Goal: Task Accomplishment & Management: Manage account settings

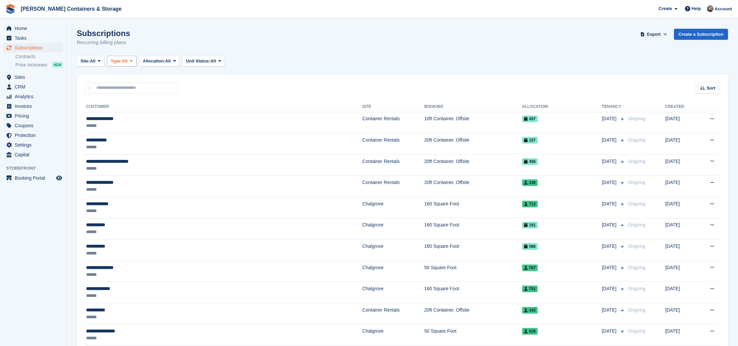
scroll to position [3, 0]
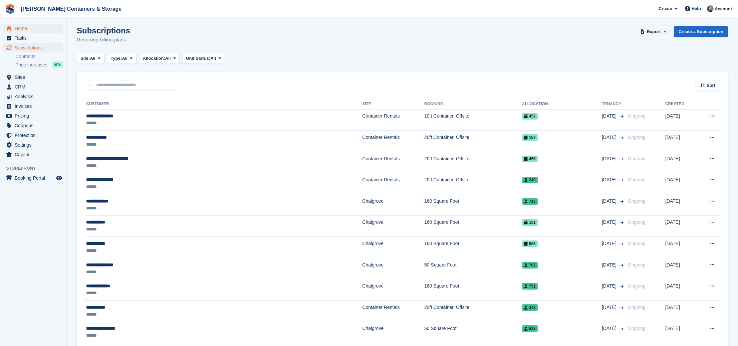
click at [39, 29] on span "Home" at bounding box center [35, 28] width 40 height 9
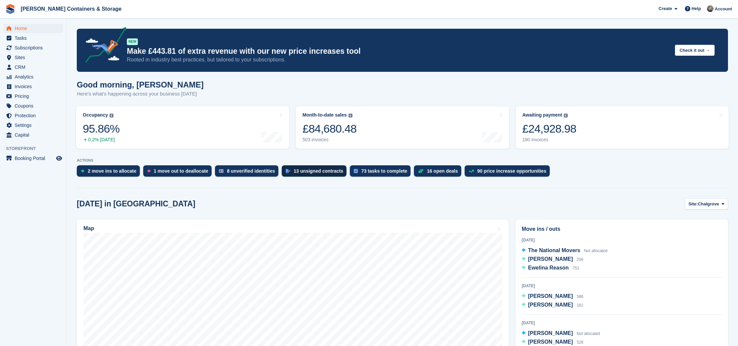
click at [325, 170] on div "13 unsigned contracts" at bounding box center [319, 170] width 50 height 5
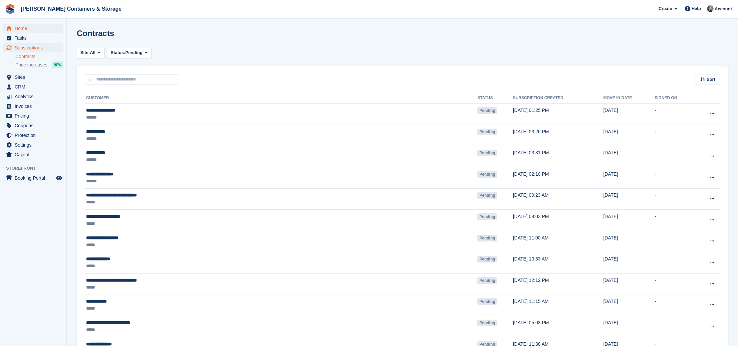
click at [22, 28] on span "Home" at bounding box center [35, 28] width 40 height 9
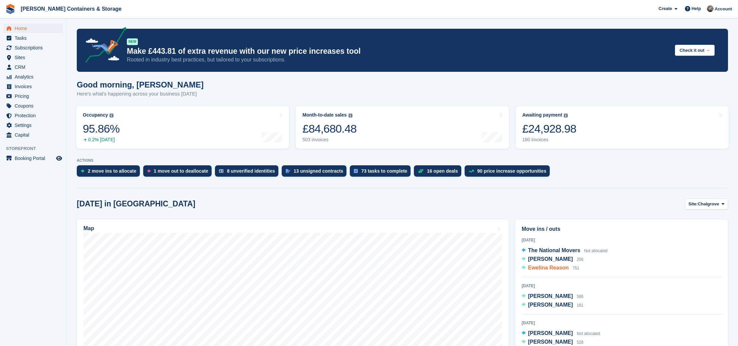
click at [563, 267] on span "Ewelina Reason" at bounding box center [548, 268] width 41 height 6
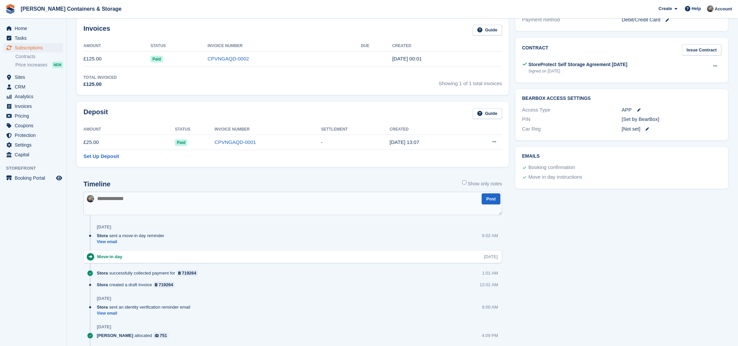
scroll to position [220, 0]
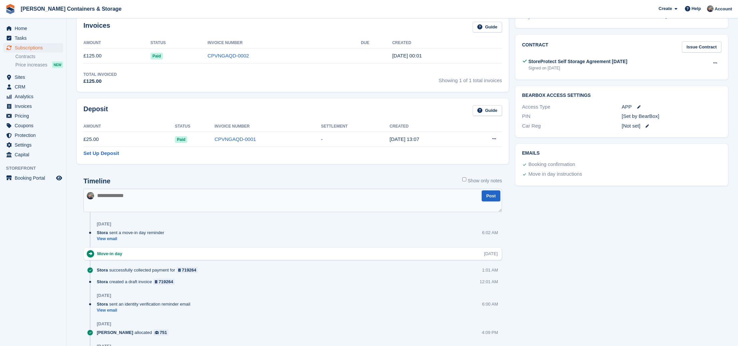
click at [109, 240] on div "Stora sent a move-in day reminder View email 6:02 AM" at bounding box center [299, 238] width 405 height 18
click at [111, 238] on link "View email" at bounding box center [132, 239] width 71 height 6
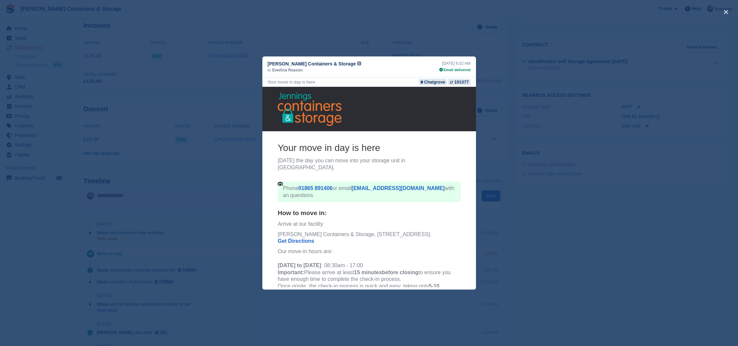
scroll to position [0, 0]
click at [728, 13] on button "close" at bounding box center [726, 12] width 11 height 11
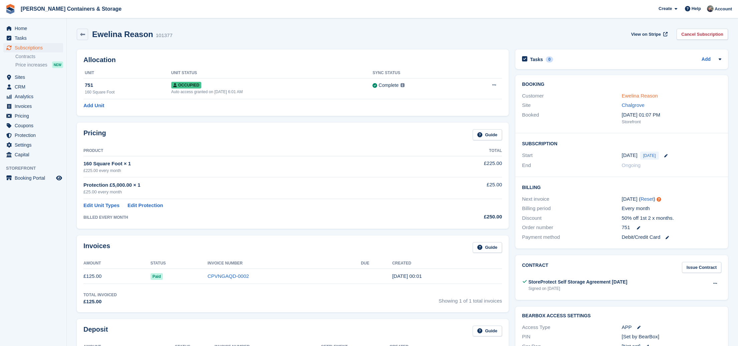
click at [647, 96] on link "Ewelina Reason" at bounding box center [640, 96] width 36 height 6
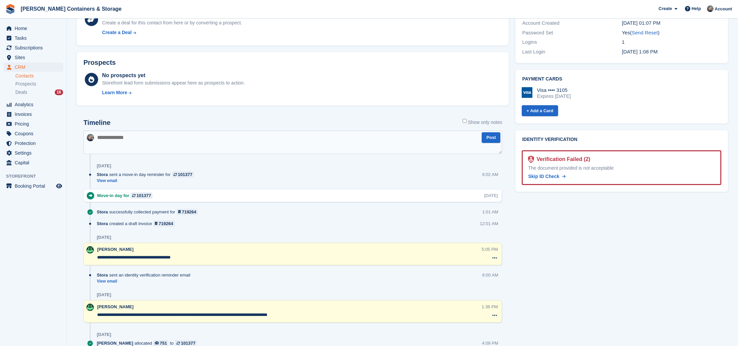
scroll to position [229, 0]
drag, startPoint x: 602, startPoint y: 165, endPoint x: 577, endPoint y: 158, distance: 25.2
click at [600, 165] on div "The document provided is not acceptable" at bounding box center [621, 167] width 187 height 7
click at [577, 158] on div "Verification Failed (2)" at bounding box center [562, 159] width 56 height 8
click at [574, 156] on div "Verification Failed (2)" at bounding box center [562, 159] width 56 height 8
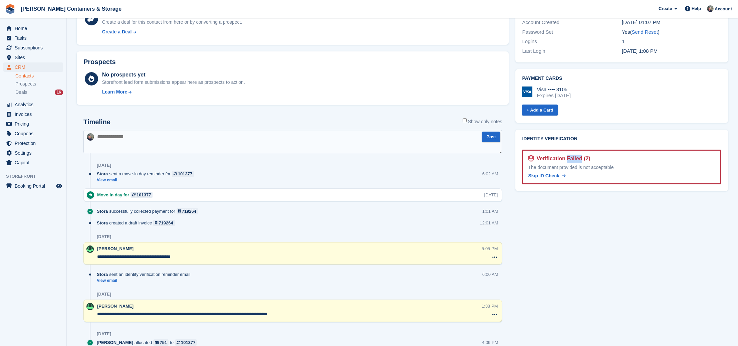
click at [574, 156] on div "Verification Failed (2)" at bounding box center [562, 159] width 56 height 8
click at [601, 172] on div "Skip ID Check" at bounding box center [621, 175] width 187 height 7
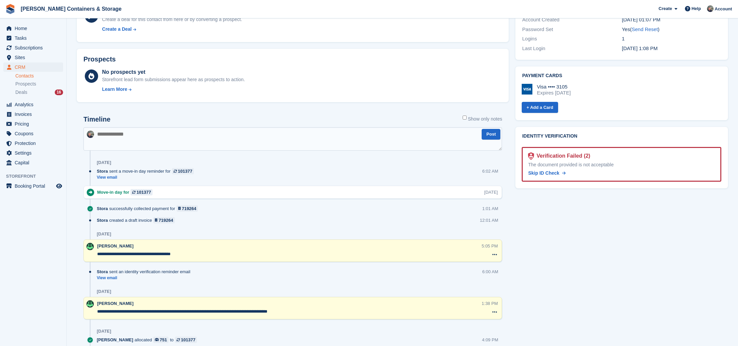
scroll to position [240, 0]
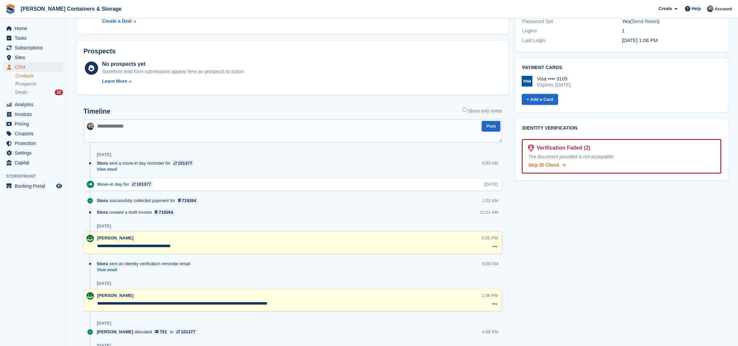
click at [545, 162] on span "Skip ID Check" at bounding box center [543, 164] width 31 height 5
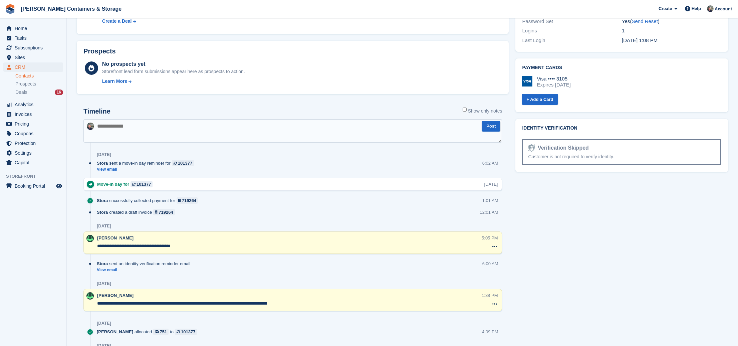
drag, startPoint x: 620, startPoint y: 153, endPoint x: 536, endPoint y: 142, distance: 85.3
click at [536, 142] on div "Verification Skipped Customer is not required to verify identity." at bounding box center [622, 152] width 200 height 26
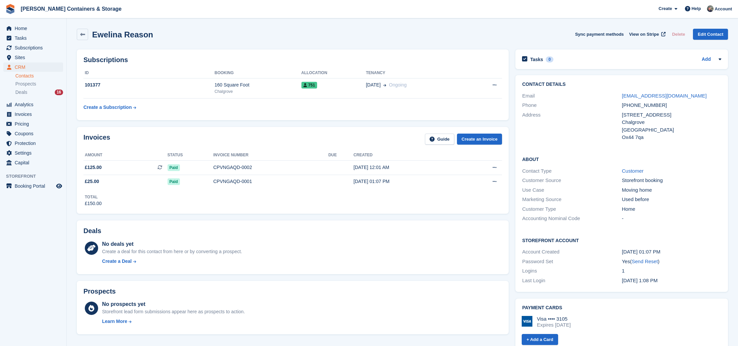
scroll to position [0, 0]
drag, startPoint x: 622, startPoint y: 115, endPoint x: 649, endPoint y: 138, distance: 35.8
click at [648, 137] on div "4 Berrick Road Chalgrove United Kingdom Ox44 7qa" at bounding box center [672, 126] width 100 height 30
drag, startPoint x: 652, startPoint y: 139, endPoint x: 651, endPoint y: 148, distance: 9.0
click at [652, 139] on div "Ox44 7qa" at bounding box center [672, 138] width 100 height 8
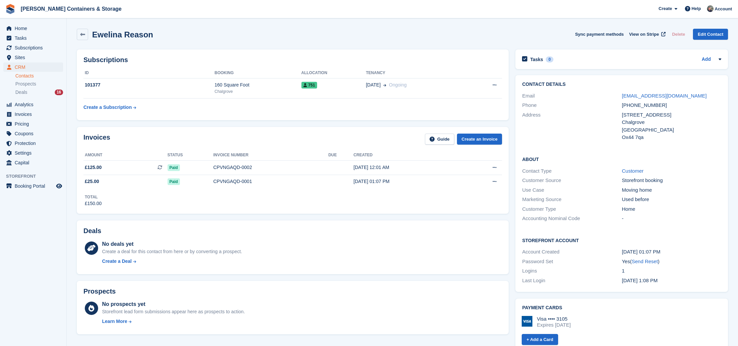
click at [641, 190] on div "Moving home" at bounding box center [672, 190] width 100 height 8
drag, startPoint x: 641, startPoint y: 190, endPoint x: 641, endPoint y: 196, distance: 5.3
click at [641, 192] on div "Use Case Moving home" at bounding box center [621, 190] width 199 height 10
click at [641, 201] on div "Used before" at bounding box center [672, 200] width 100 height 8
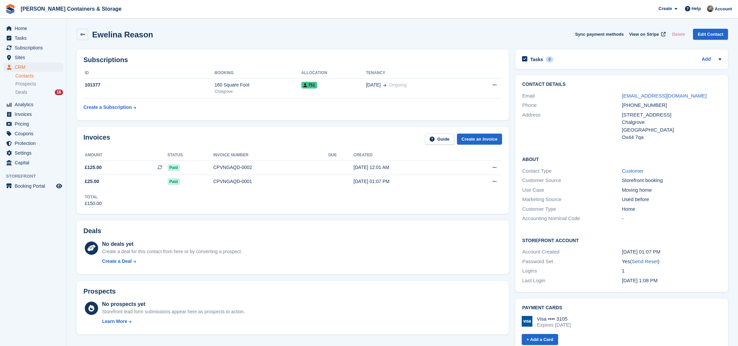
click at [642, 201] on div "Marketing Source Used before" at bounding box center [621, 200] width 199 height 10
click at [645, 205] on div "Home" at bounding box center [672, 209] width 100 height 8
click at [32, 48] on span "Subscriptions" at bounding box center [35, 47] width 40 height 9
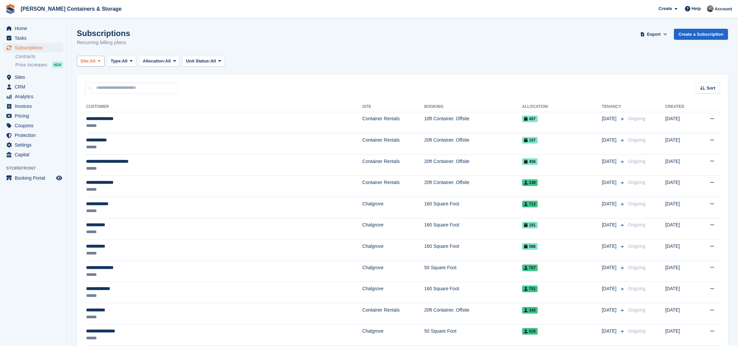
click at [94, 64] on button "Site: All" at bounding box center [91, 61] width 28 height 11
click at [116, 61] on span "Type:" at bounding box center [116, 61] width 11 height 7
click at [137, 113] on link "Active" at bounding box center [139, 113] width 58 height 12
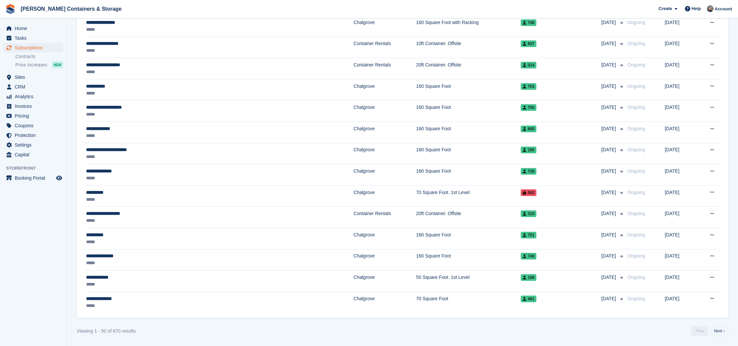
scroll to position [861, 0]
click at [32, 30] on span "Home" at bounding box center [35, 28] width 40 height 9
